Goal: Find specific page/section: Find specific page/section

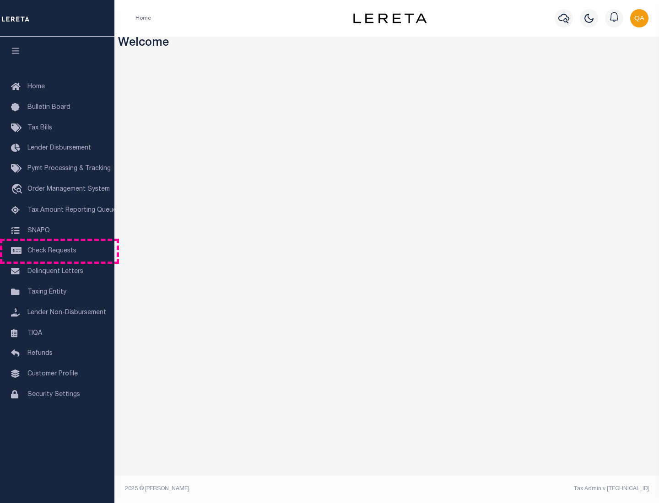
click at [57, 251] on span "Check Requests" at bounding box center [51, 251] width 49 height 6
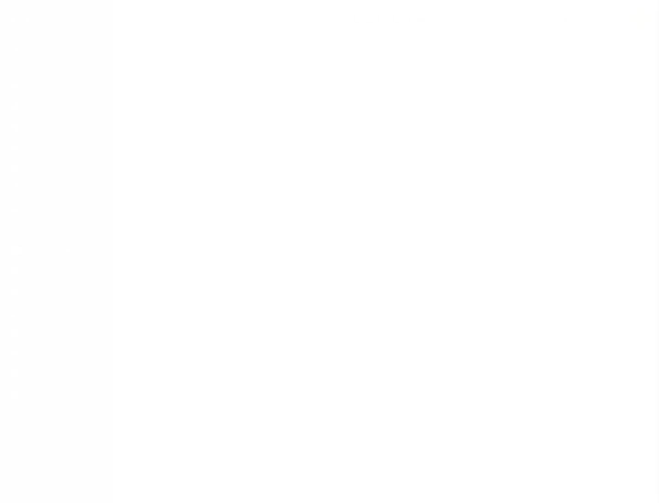
select select "50"
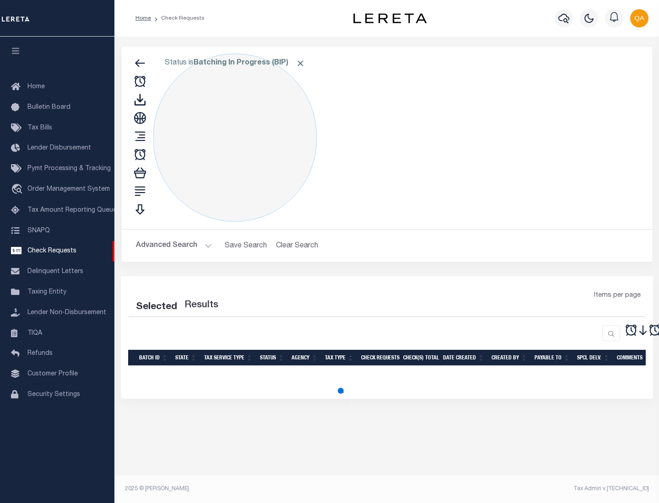
select select "50"
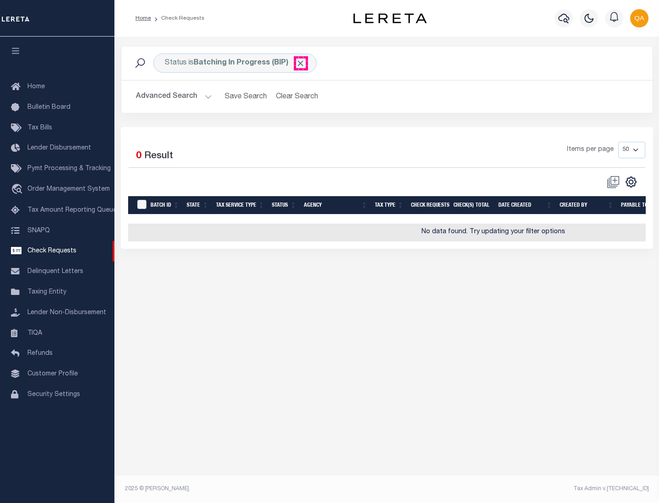
click at [301, 63] on span "Click to Remove" at bounding box center [301, 64] width 10 height 10
